Goal: Information Seeking & Learning: Learn about a topic

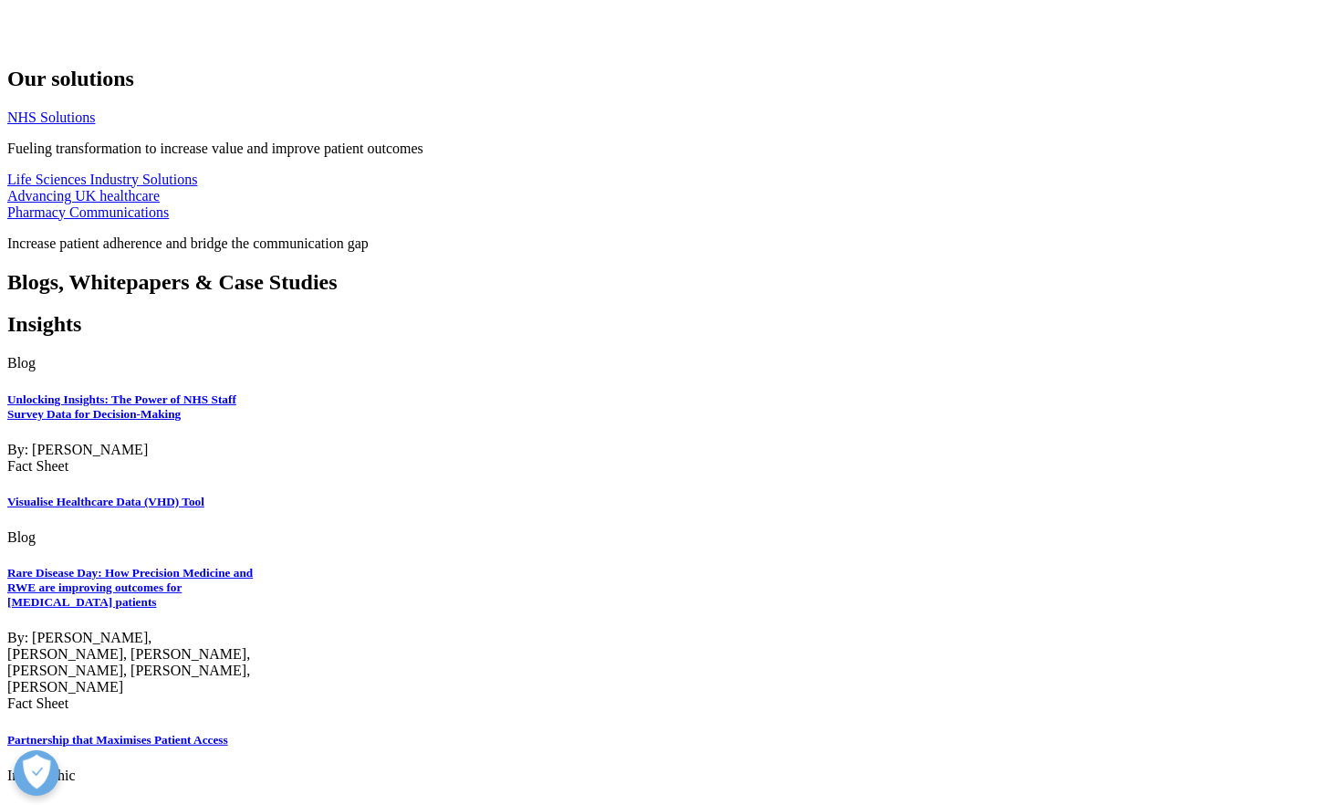
scroll to position [4633, 0]
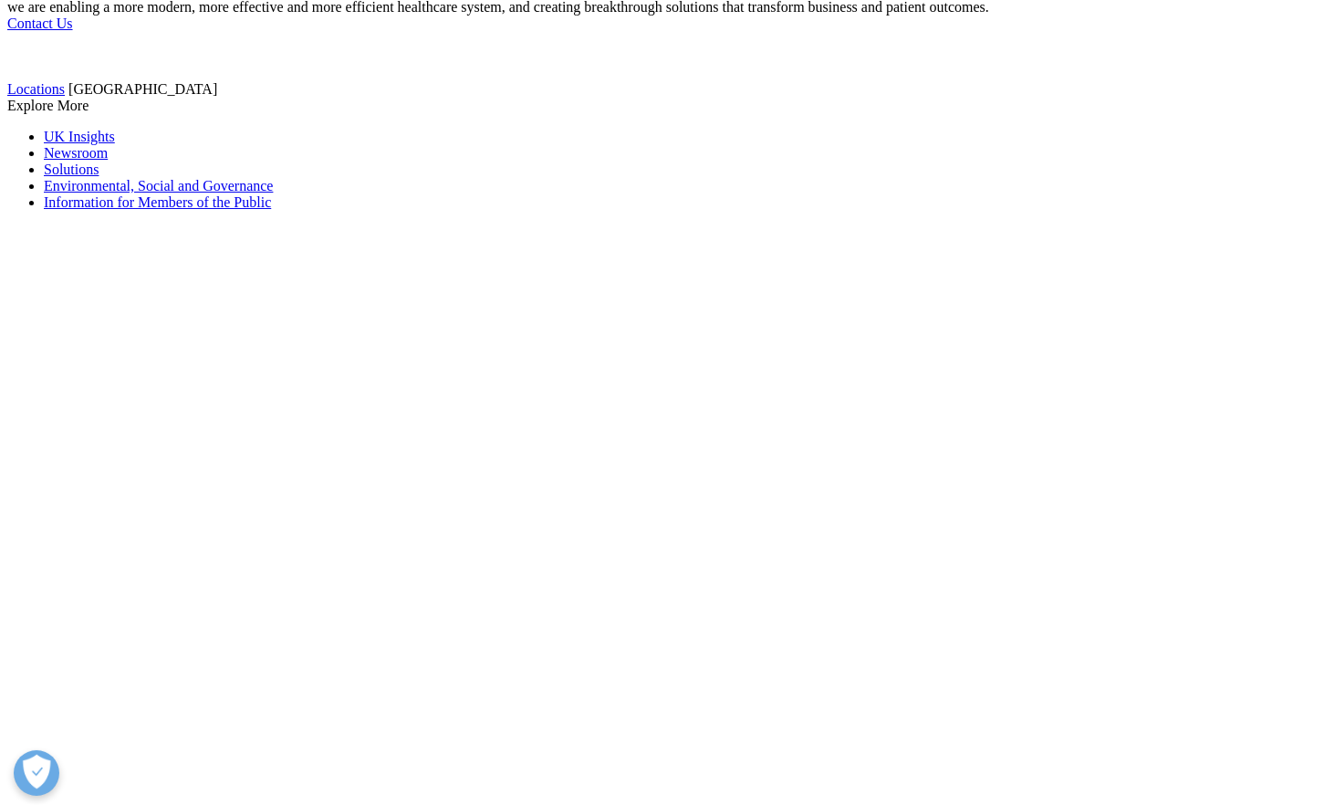
checkbox input "true"
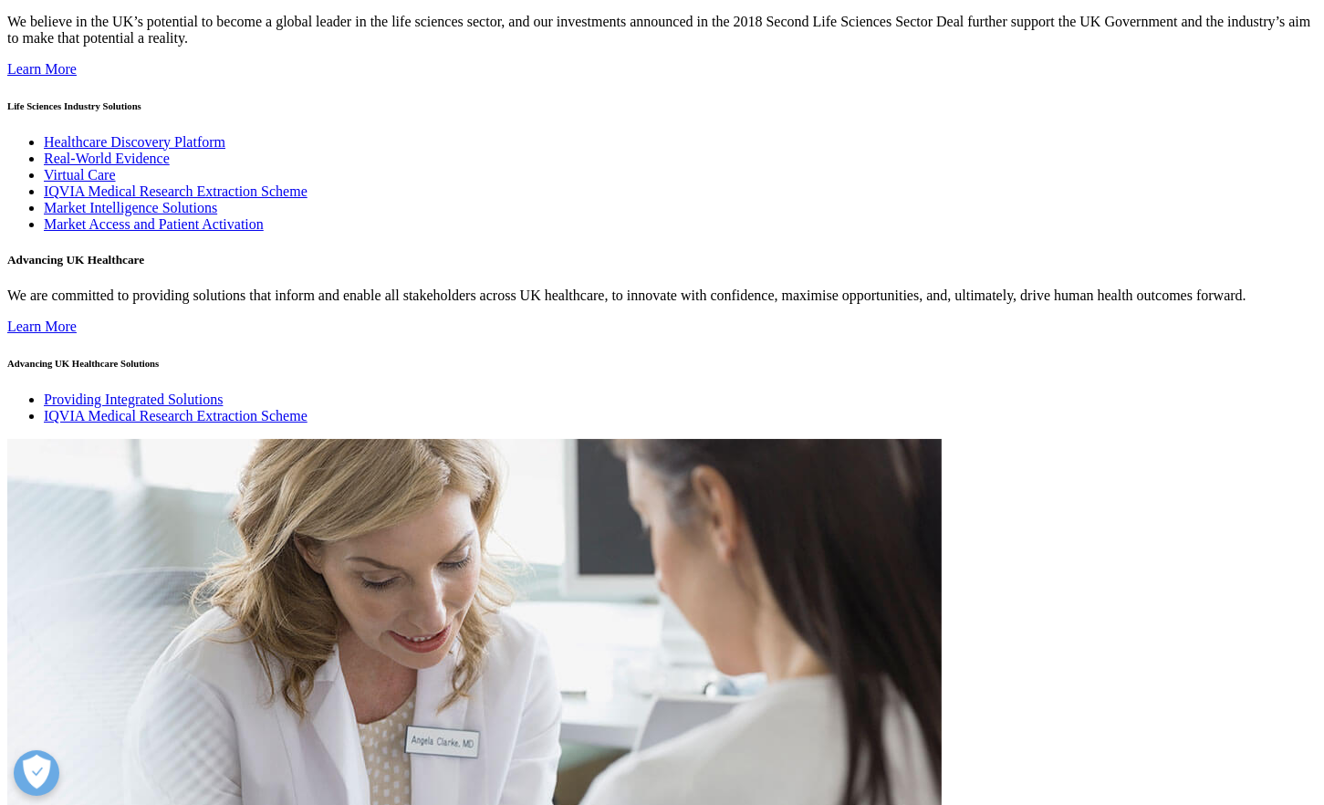
scroll to position [3188, 0]
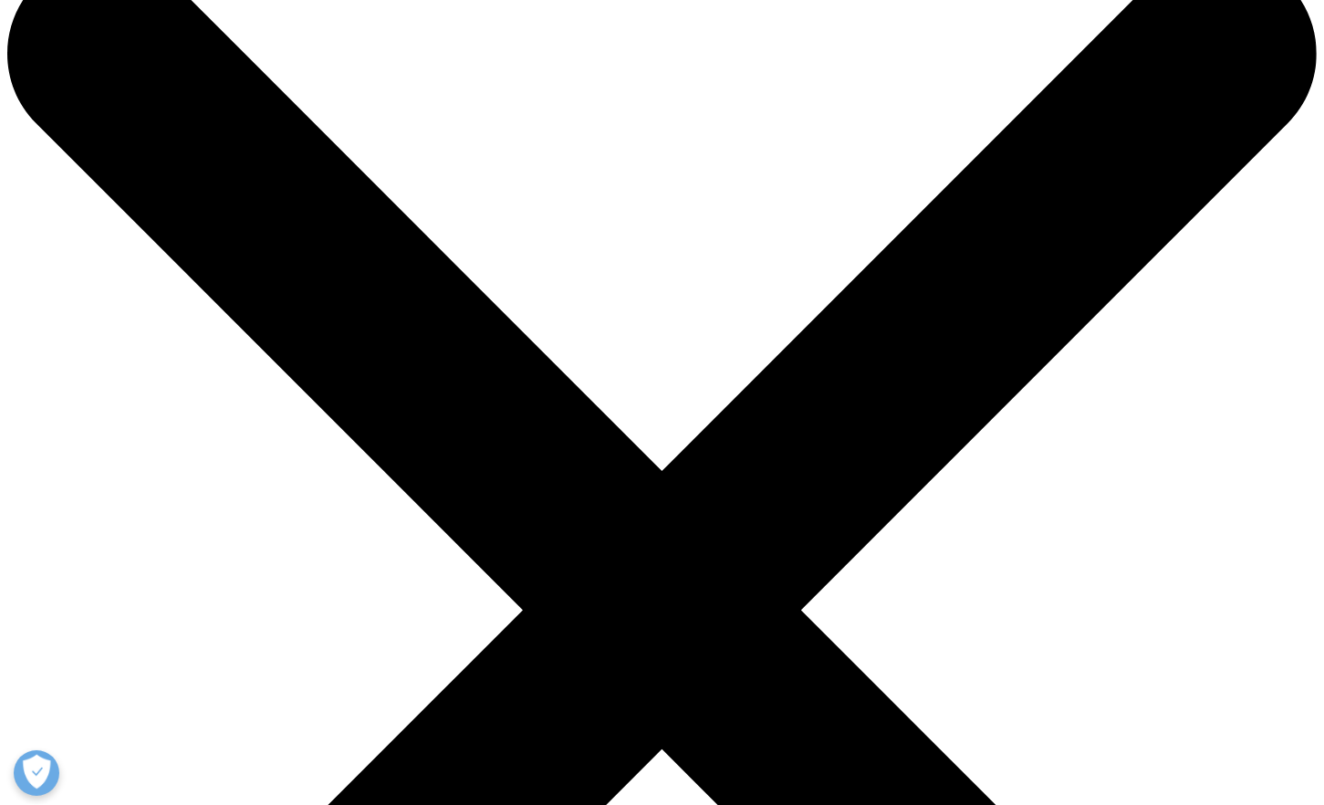
scroll to position [17, 0]
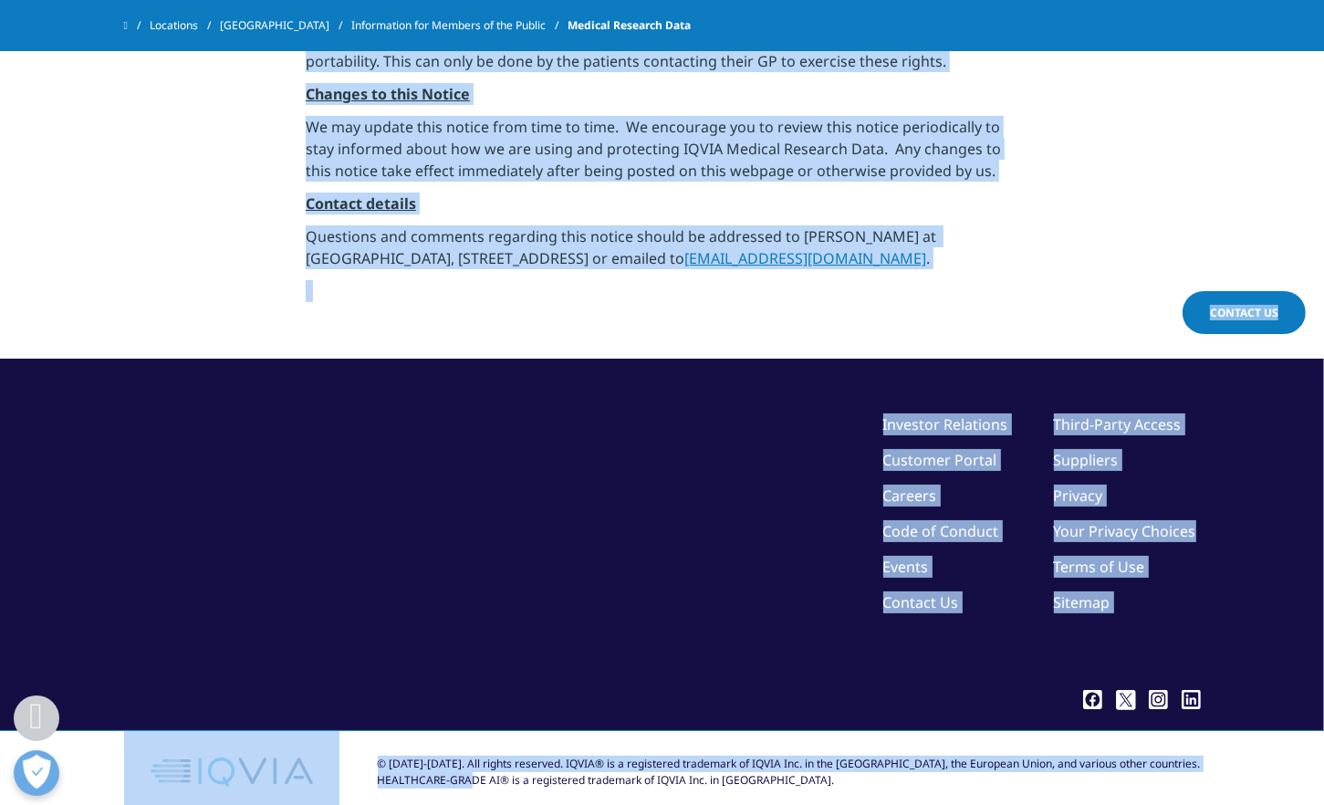
scroll to position [3777, 0]
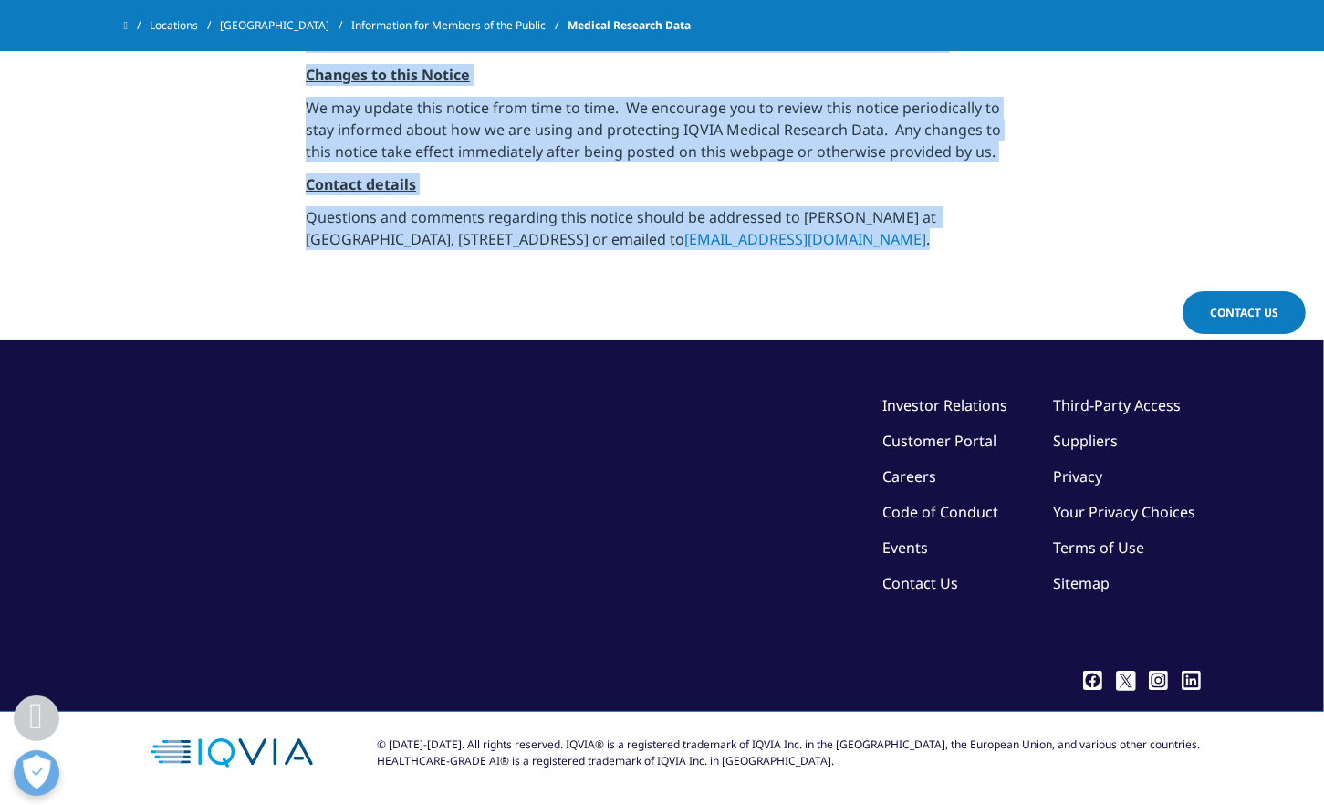
drag, startPoint x: 303, startPoint y: 133, endPoint x: 967, endPoint y: 250, distance: 673.8
copy div "Lorem Ip DOLOR Sit am cons ad eli SEDDO eiusm te incididun utlabor etd magnaali…"
